Goal: Information Seeking & Learning: Learn about a topic

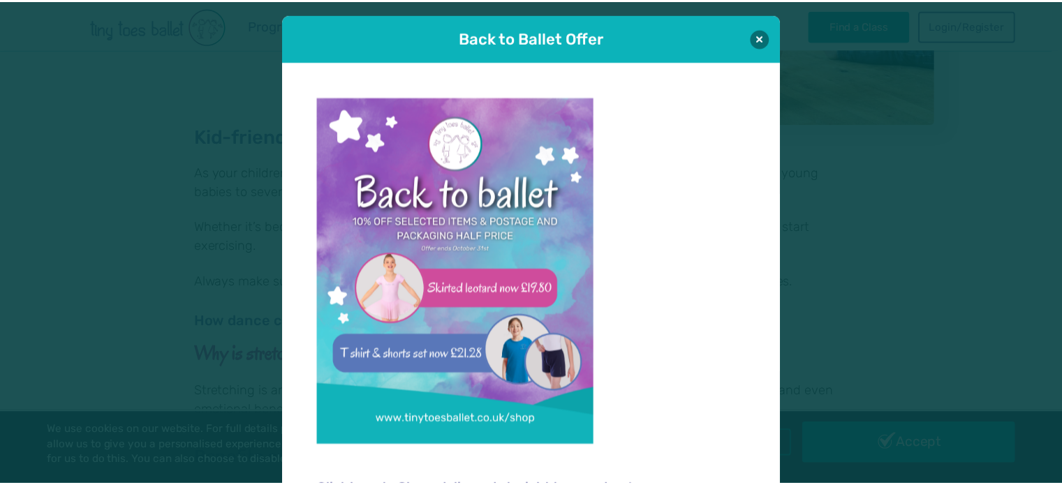
scroll to position [14, 0]
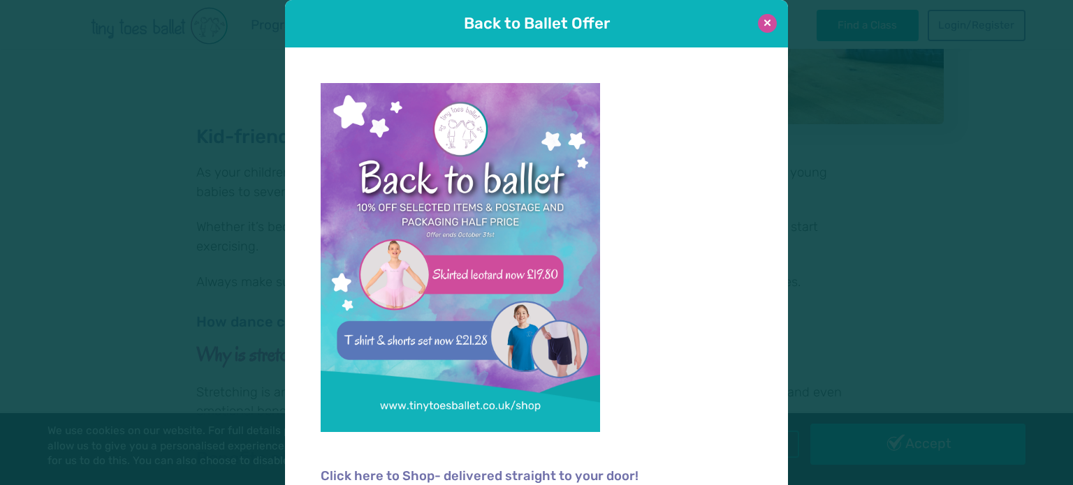
click at [765, 15] on button at bounding box center [767, 23] width 19 height 19
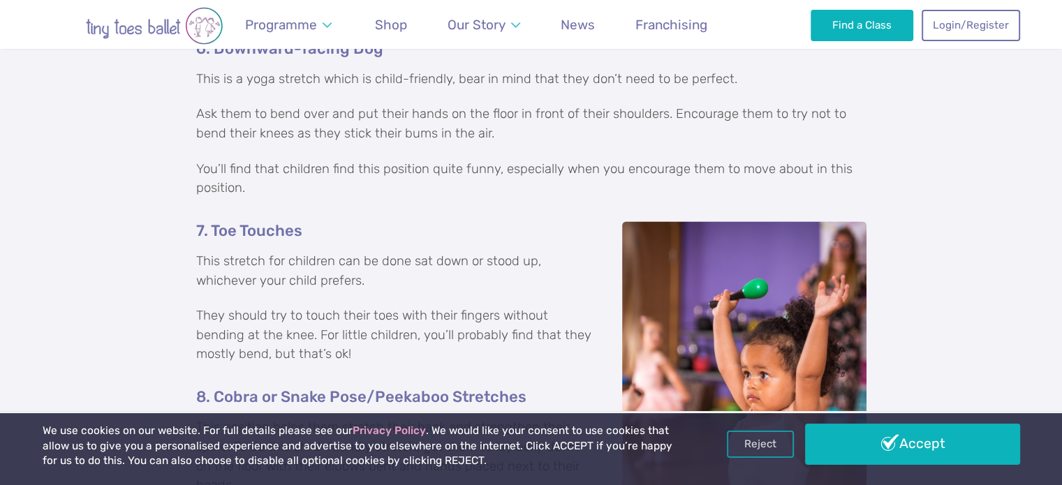
scroll to position [2095, 0]
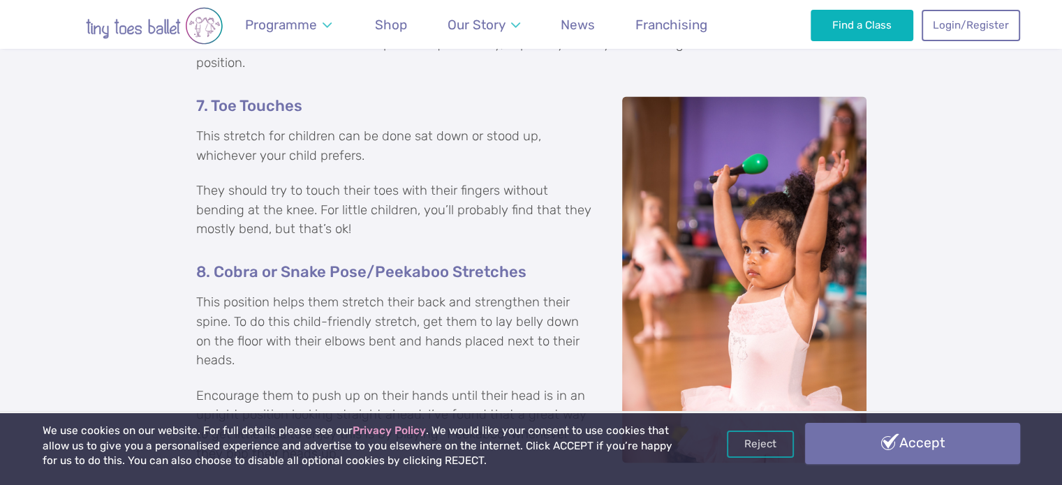
click at [888, 436] on link "Accept" at bounding box center [912, 443] width 215 height 41
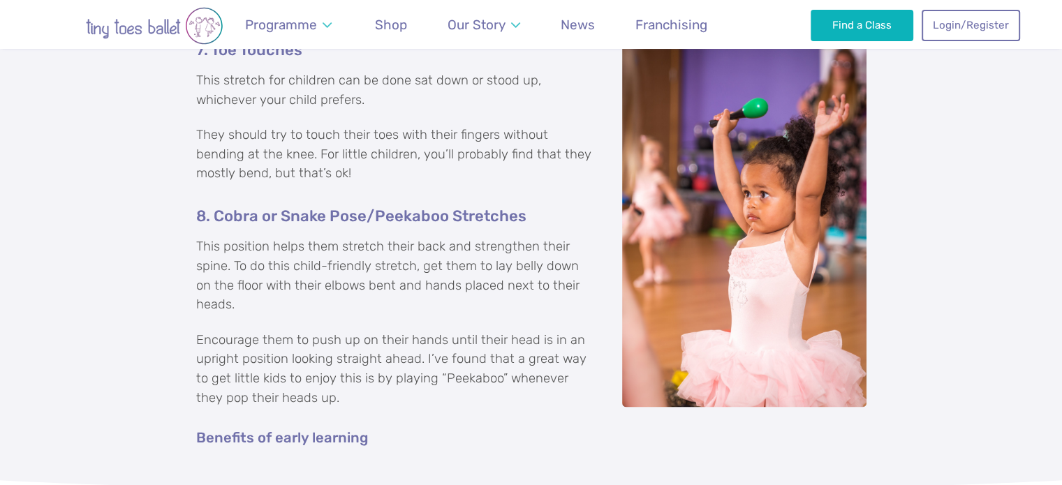
scroll to position [2235, 0]
